Goal: Information Seeking & Learning: Understand process/instructions

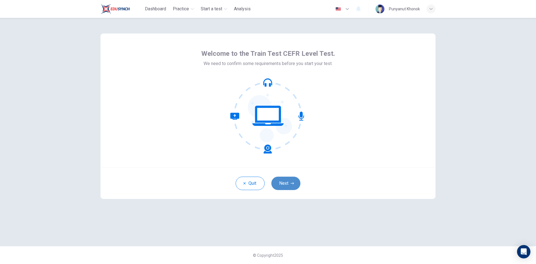
click at [294, 182] on button "Next" at bounding box center [285, 183] width 29 height 13
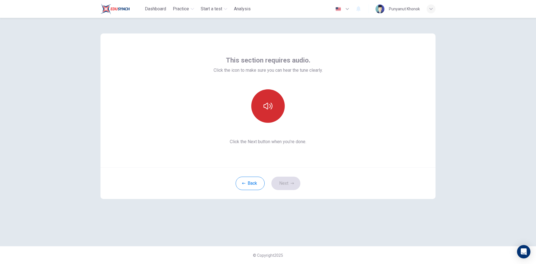
click at [266, 110] on icon "button" at bounding box center [267, 106] width 9 height 9
click at [291, 183] on icon "button" at bounding box center [291, 183] width 3 height 2
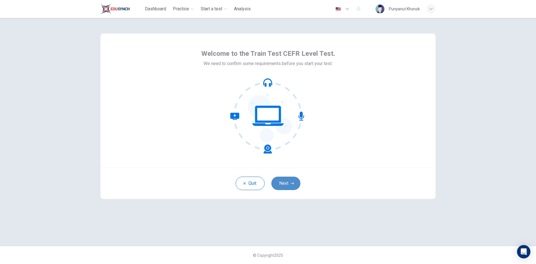
click at [282, 185] on button "Next" at bounding box center [285, 183] width 29 height 13
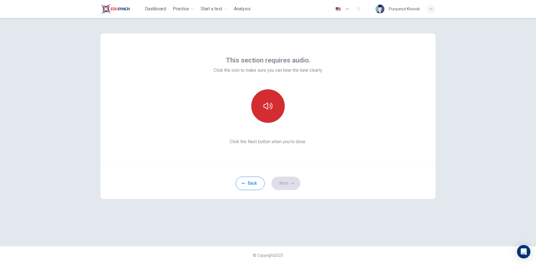
click at [264, 110] on icon "button" at bounding box center [267, 106] width 9 height 9
click at [268, 105] on icon "button" at bounding box center [267, 106] width 9 height 7
click at [284, 184] on button "Next" at bounding box center [285, 183] width 29 height 13
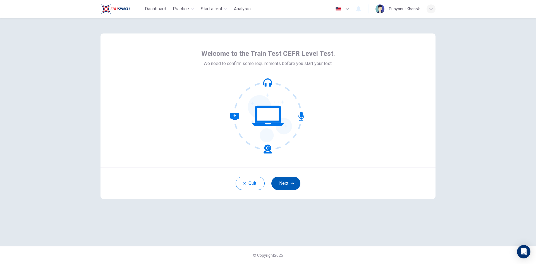
click at [289, 188] on button "Next" at bounding box center [285, 183] width 29 height 13
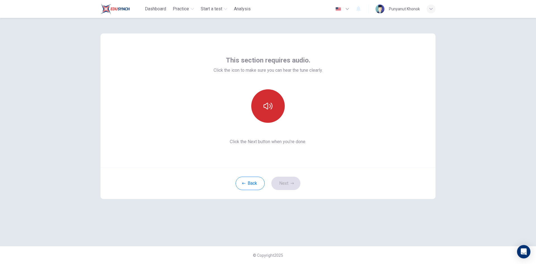
click at [269, 106] on icon "button" at bounding box center [267, 106] width 9 height 9
click at [293, 183] on icon "button" at bounding box center [291, 183] width 3 height 3
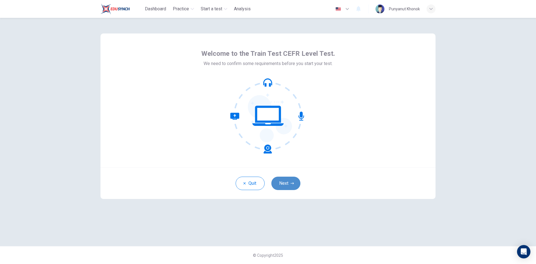
click at [289, 188] on button "Next" at bounding box center [285, 183] width 29 height 13
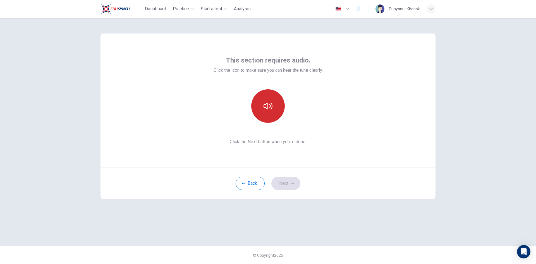
click at [266, 109] on icon "button" at bounding box center [267, 106] width 9 height 9
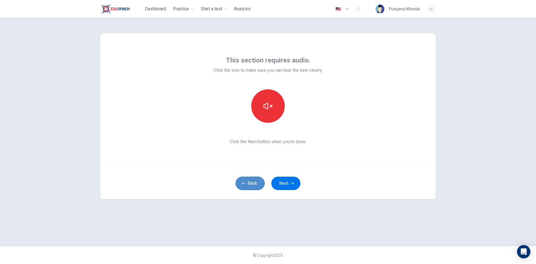
click at [249, 184] on button "Back" at bounding box center [249, 183] width 29 height 13
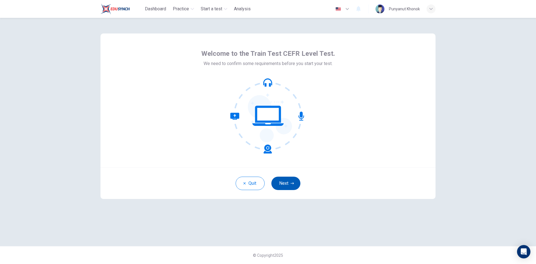
click at [294, 186] on button "Next" at bounding box center [285, 183] width 29 height 13
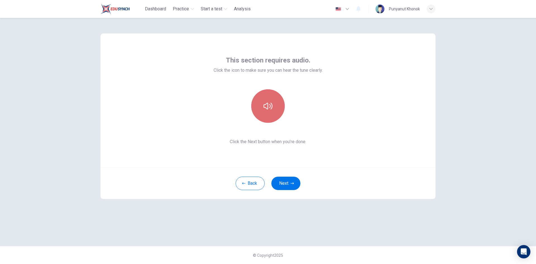
click at [274, 111] on button "button" at bounding box center [267, 105] width 33 height 33
click at [292, 183] on icon "button" at bounding box center [291, 183] width 3 height 2
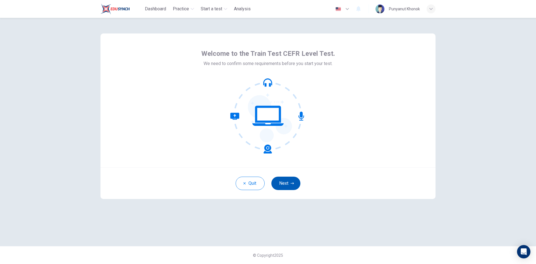
click at [287, 185] on button "Next" at bounding box center [285, 183] width 29 height 13
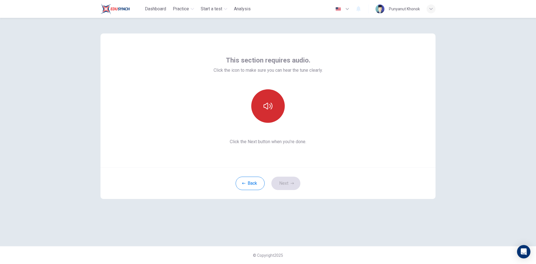
click at [278, 111] on button "button" at bounding box center [267, 105] width 33 height 33
click at [294, 182] on icon "button" at bounding box center [291, 183] width 3 height 3
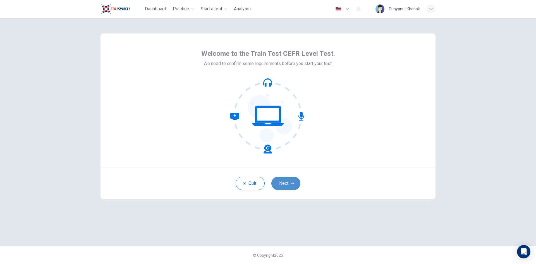
click at [282, 183] on button "Next" at bounding box center [285, 183] width 29 height 13
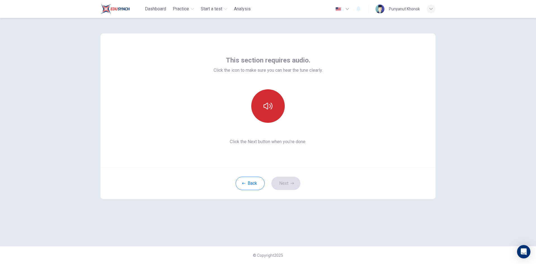
click at [266, 105] on icon "button" at bounding box center [267, 106] width 9 height 9
click at [287, 183] on button "Next" at bounding box center [285, 183] width 29 height 13
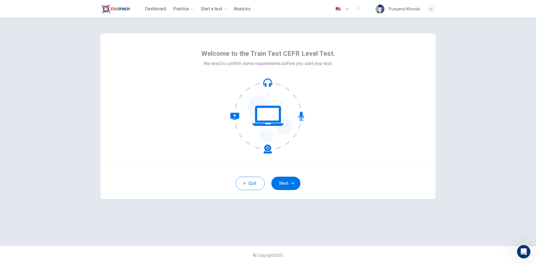
click at [272, 145] on icon at bounding box center [267, 115] width 75 height 75
click at [243, 116] on icon at bounding box center [267, 115] width 75 height 75
click at [264, 94] on icon at bounding box center [267, 115] width 75 height 75
click at [300, 116] on icon at bounding box center [301, 116] width 6 height 9
click at [289, 184] on button "Next" at bounding box center [285, 183] width 29 height 13
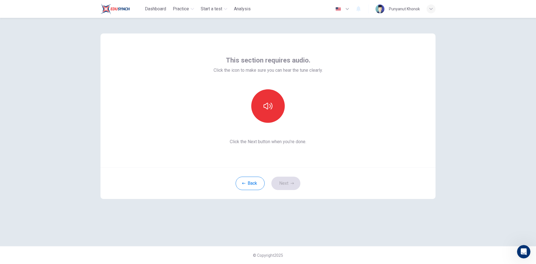
click at [276, 139] on span "Click the Next button when you’re done." at bounding box center [267, 141] width 109 height 7
click at [256, 107] on button "button" at bounding box center [267, 105] width 33 height 33
click at [290, 180] on button "Next" at bounding box center [285, 183] width 29 height 13
